Goal: Information Seeking & Learning: Learn about a topic

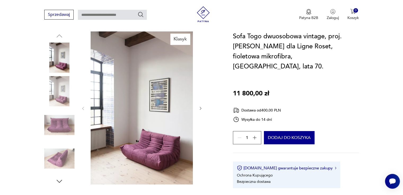
scroll to position [61, 0]
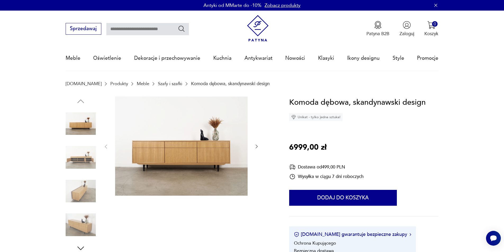
click at [87, 160] on img at bounding box center [81, 157] width 30 height 30
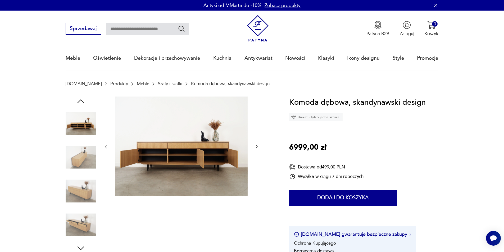
click at [89, 114] on img at bounding box center [81, 124] width 30 height 30
click at [85, 99] on icon "button" at bounding box center [81, 102] width 10 height 10
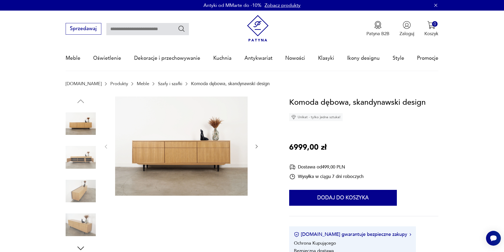
click at [83, 120] on img at bounding box center [81, 124] width 30 height 30
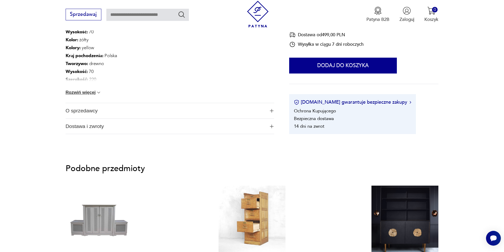
scroll to position [344, 0]
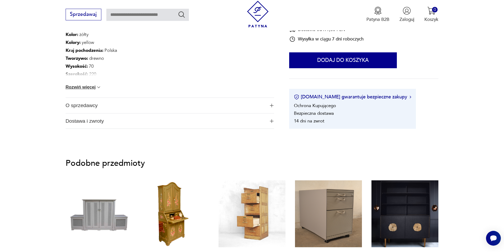
click at [105, 108] on span "O sprzedawcy" at bounding box center [166, 105] width 200 height 15
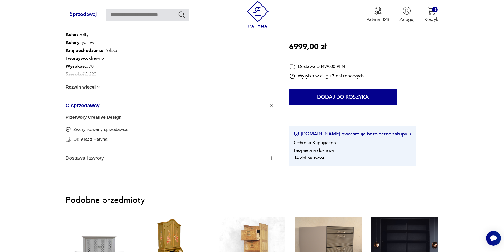
click at [147, 160] on span "Dostawa i zwroty" at bounding box center [166, 158] width 200 height 15
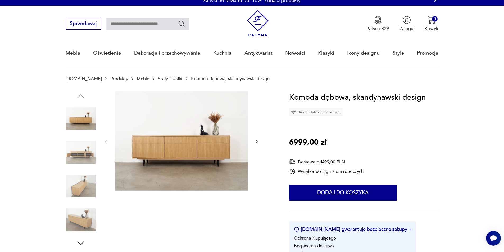
scroll to position [0, 0]
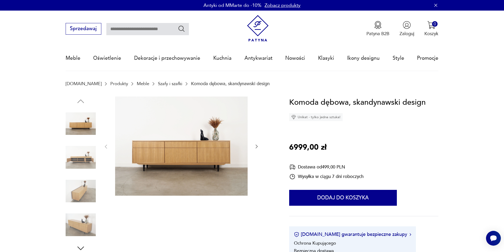
click at [173, 157] on img at bounding box center [181, 147] width 133 height 100
click at [0, 0] on img at bounding box center [0, 0] width 0 height 0
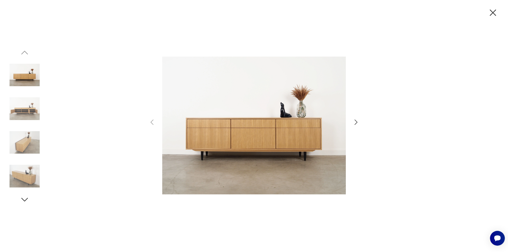
click at [222, 139] on img at bounding box center [254, 126] width 184 height 202
click at [491, 15] on icon "button" at bounding box center [493, 13] width 6 height 6
click at [491, 15] on nav "Sprzedawaj Patyna B2B Zaloguj 0 Koszyk Twój koszyk ( 0 ) Brak produktów w koszy…" at bounding box center [254, 41] width 508 height 61
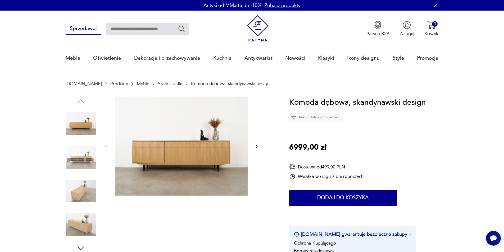
click at [68, 159] on img at bounding box center [81, 157] width 30 height 30
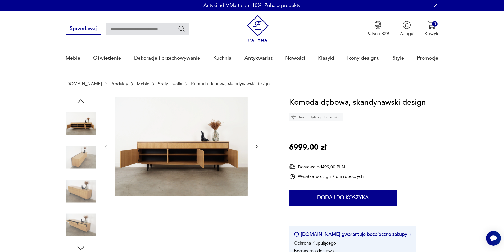
click at [84, 154] on img at bounding box center [81, 157] width 30 height 30
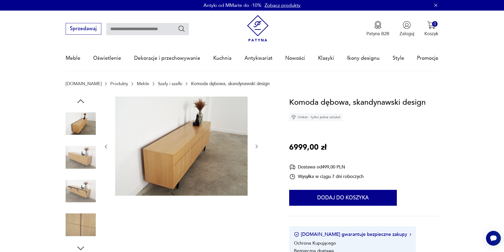
click at [126, 99] on img at bounding box center [181, 147] width 133 height 100
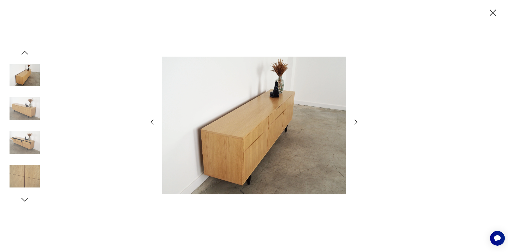
click at [284, 110] on img at bounding box center [254, 126] width 184 height 202
click at [491, 12] on icon "button" at bounding box center [492, 12] width 11 height 11
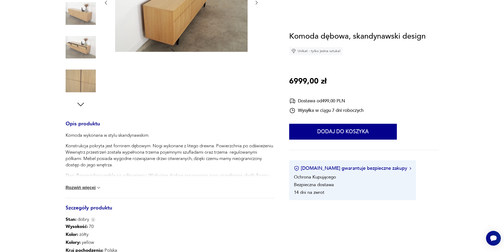
scroll to position [212, 0]
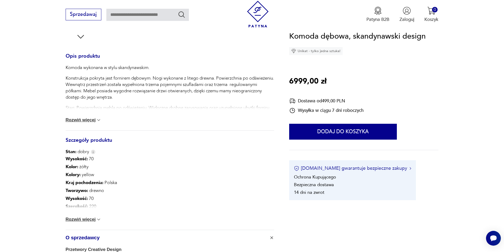
click at [351, 169] on button "[DOMAIN_NAME] gwarantuje bezpieczne zakupy" at bounding box center [352, 168] width 117 height 7
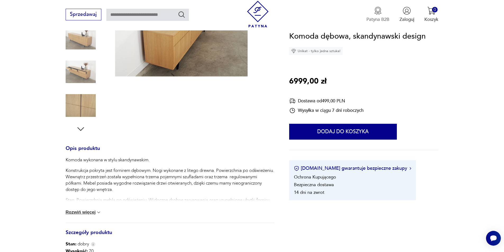
scroll to position [79, 0]
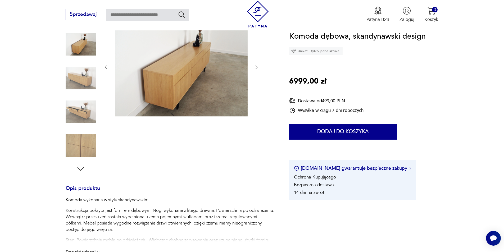
click at [309, 81] on p "6999,00 zł" at bounding box center [307, 81] width 37 height 12
